Goal: Communication & Community: Ask a question

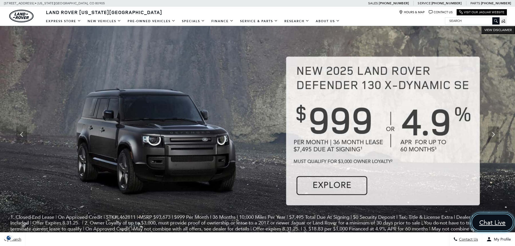
click at [497, 223] on span "Chat Live" at bounding box center [492, 223] width 32 height 8
click at [491, 221] on span "Chat Live" at bounding box center [492, 223] width 32 height 8
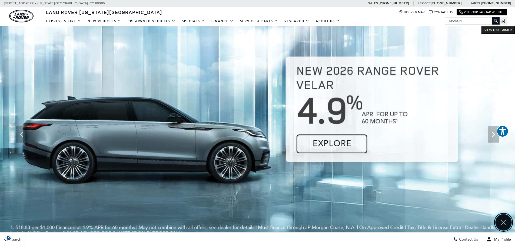
click at [500, 221] on icon "Close" at bounding box center [503, 223] width 8 height 8
